Goal: Task Accomplishment & Management: Complete application form

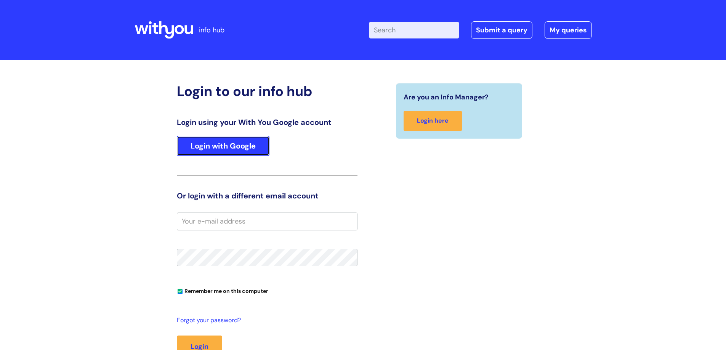
click at [238, 147] on link "Login with Google" at bounding box center [223, 146] width 93 height 20
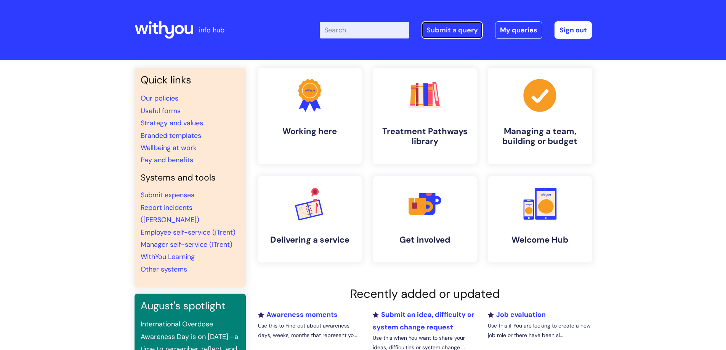
click at [453, 31] on link "Submit a query" at bounding box center [451, 30] width 61 height 18
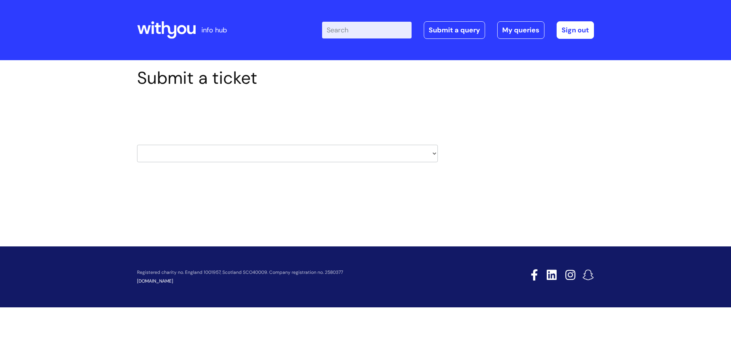
click at [186, 156] on select "HR / People IT and Support Clinical Drug Alerts Finance Accounts Data Support T…" at bounding box center [287, 154] width 301 height 18
click at [92, 116] on div "Submit a ticket Select issue type HR / People IT and Support Clinical Drug Aler…" at bounding box center [365, 139] width 731 height 158
click at [434, 154] on select "HR / People IT and Support Clinical Drug Alerts Finance Accounts Data Support T…" at bounding box center [287, 154] width 301 height 18
select select "it_and_support"
click at [137, 145] on select "HR / People IT and Support Clinical Drug Alerts Finance Accounts Data Support T…" at bounding box center [287, 154] width 301 height 18
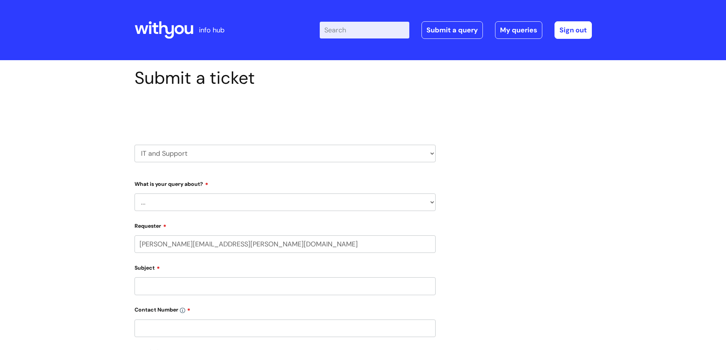
select select "80004418241"
click at [432, 205] on select "... Mobile Phone Reset & MFA Accounts, Starters and Leavers IT Hardware issue I…" at bounding box center [284, 203] width 301 height 18
click at [433, 150] on select "HR / People IT and Support Clinical Drug Alerts Finance Accounts Data Support T…" at bounding box center [284, 154] width 301 height 18
click at [134, 145] on select "HR / People IT and Support Clinical Drug Alerts Finance Accounts Data Support T…" at bounding box center [284, 154] width 301 height 18
click at [430, 203] on select "... Mobile Phone Reset & MFA Accounts, Starters and Leavers IT Hardware issue I…" at bounding box center [284, 203] width 301 height 18
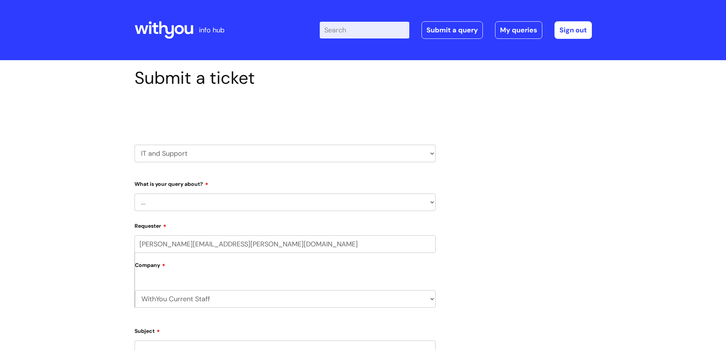
select select "Accounts, Starters and Leavers"
click at [134, 194] on select "... Mobile Phone Reset & MFA Accounts, Starters and Leavers IT Hardware issue I…" at bounding box center [284, 203] width 301 height 18
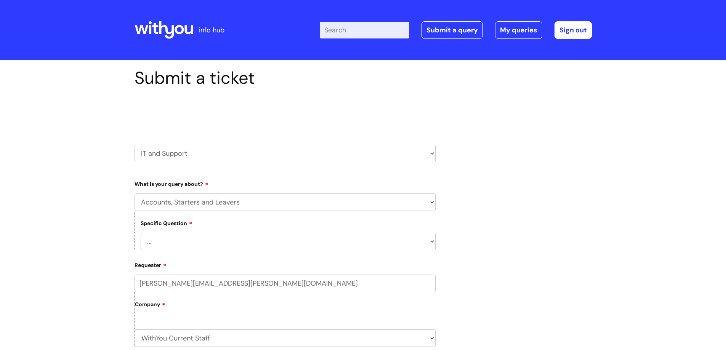
click at [434, 240] on select "... I have a new starter I have a leaver I need to make a change to an account …" at bounding box center [288, 242] width 295 height 18
select select "I have a leaver"
click at [141, 233] on select "... I have a new starter I have a leaver I need to make a change to an account …" at bounding box center [288, 242] width 295 height 18
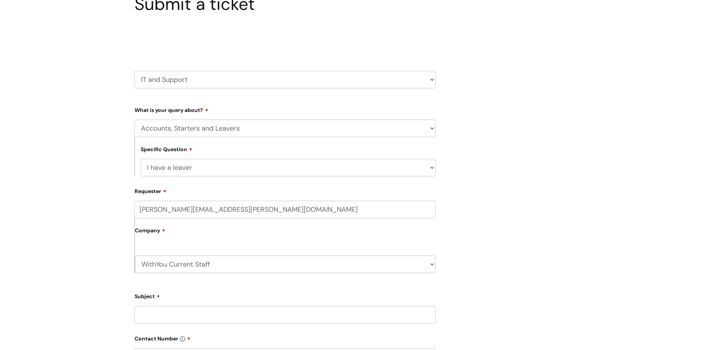
scroll to position [76, 0]
click at [185, 226] on label "Company" at bounding box center [285, 230] width 301 height 17
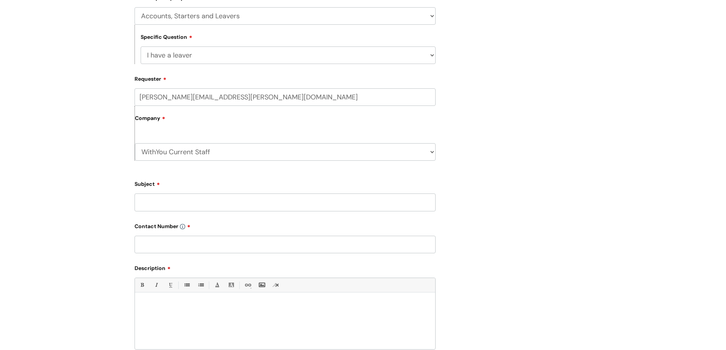
scroll to position [190, 0]
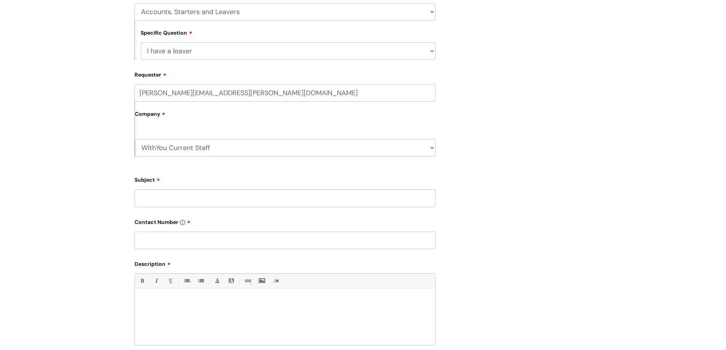
click at [164, 200] on input "Subject" at bounding box center [284, 198] width 301 height 18
type input "Return IT equipment"
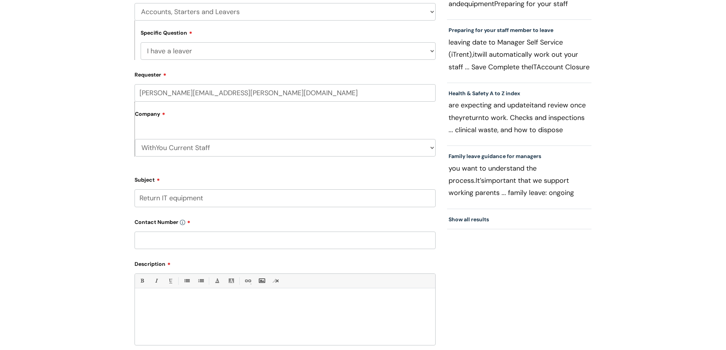
drag, startPoint x: 157, startPoint y: 240, endPoint x: 152, endPoint y: 241, distance: 5.4
click at [152, 241] on input "text" at bounding box center [284, 241] width 301 height 18
type input "07977541391"
click at [153, 293] on div at bounding box center [285, 319] width 300 height 53
click at [147, 301] on p "Hi, I would like to return a chromebook and a mobile phone please" at bounding box center [285, 301] width 289 height 7
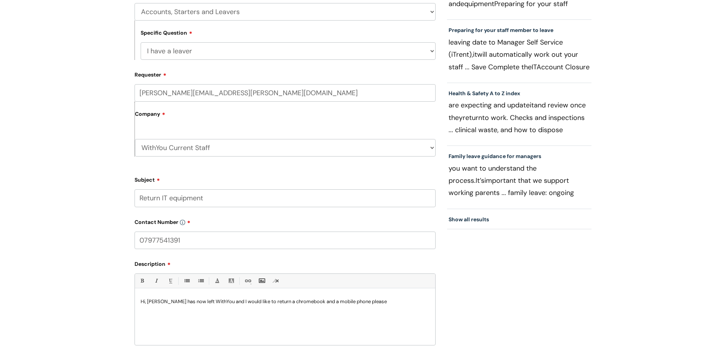
click at [300, 302] on p "Hi, Alicia Chavunduka has now left WithYou and I would like to return a chromeb…" at bounding box center [285, 301] width 289 height 7
click at [399, 301] on p "Hi, Alicia Chavunduka has now left WithYou and I would like to return her chrom…" at bounding box center [285, 301] width 289 height 7
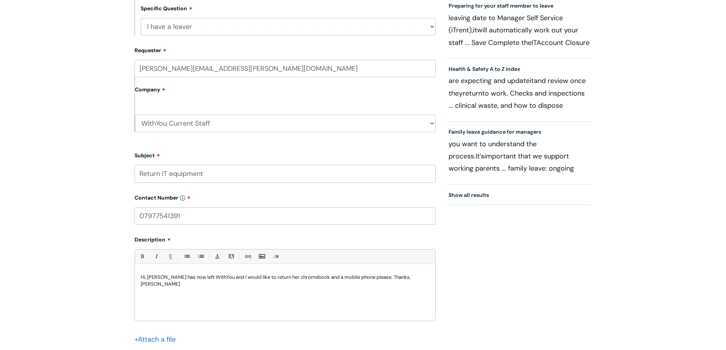
scroll to position [305, 0]
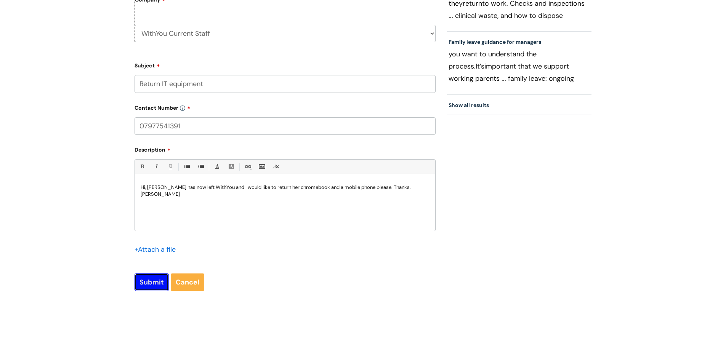
click at [146, 282] on input "Submit" at bounding box center [151, 283] width 34 height 18
type input "Please Wait..."
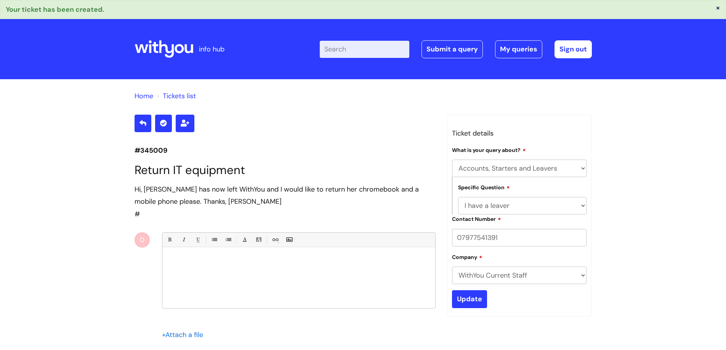
select select "Accounts, Starters and Leavers"
select select "I have a leaver"
